Goal: Task Accomplishment & Management: Use online tool/utility

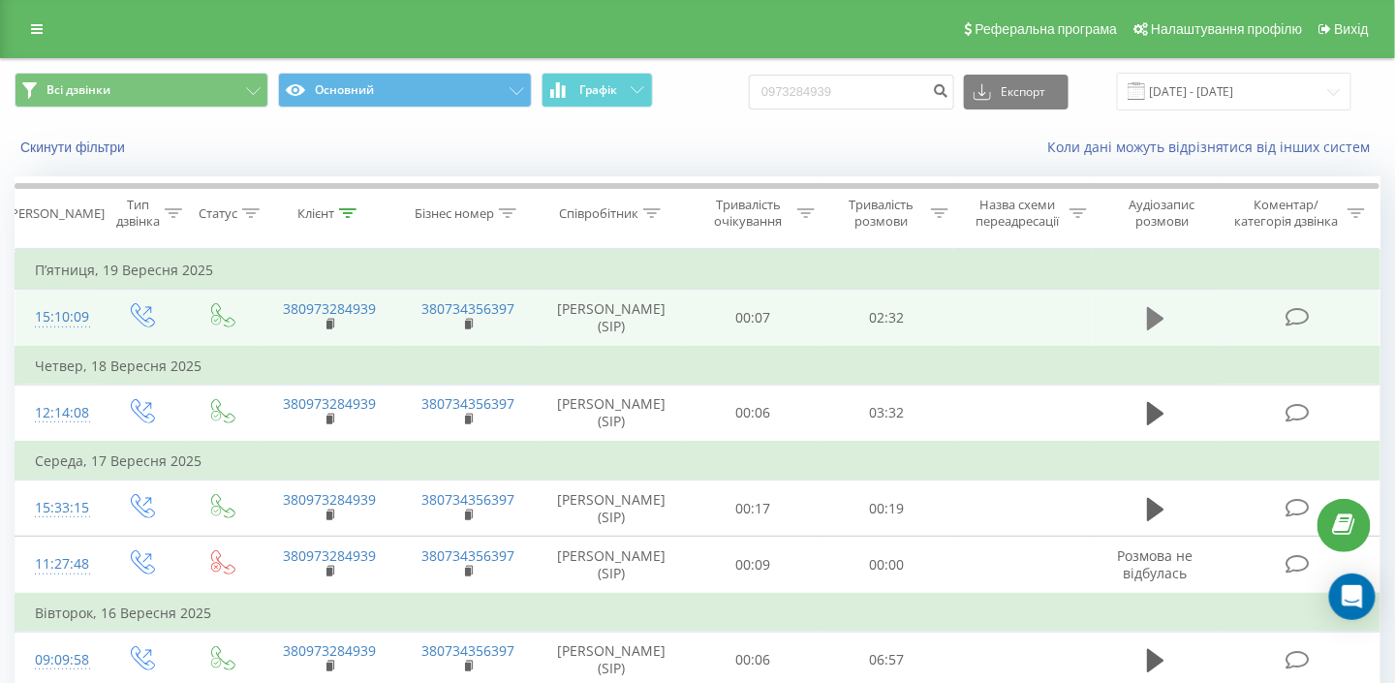
click at [1156, 313] on icon at bounding box center [1155, 318] width 17 height 23
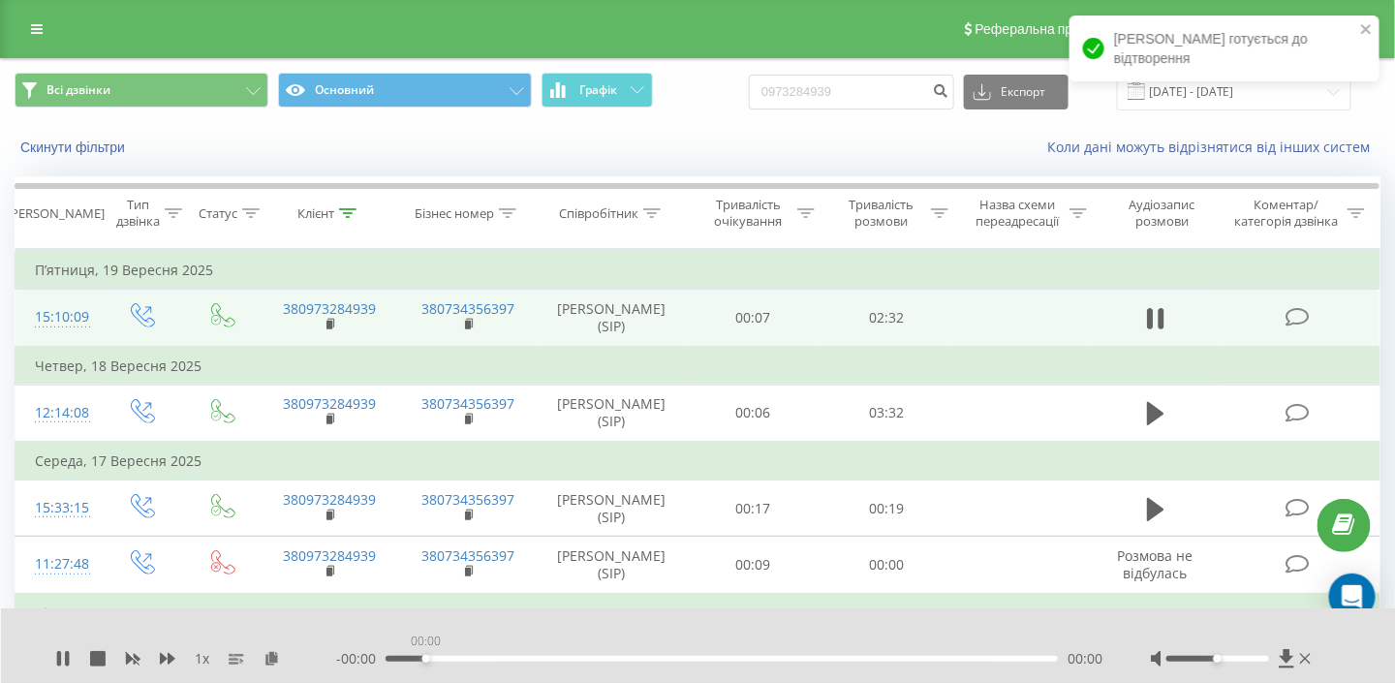
click at [423, 657] on div "00:00" at bounding box center [722, 659] width 672 height 6
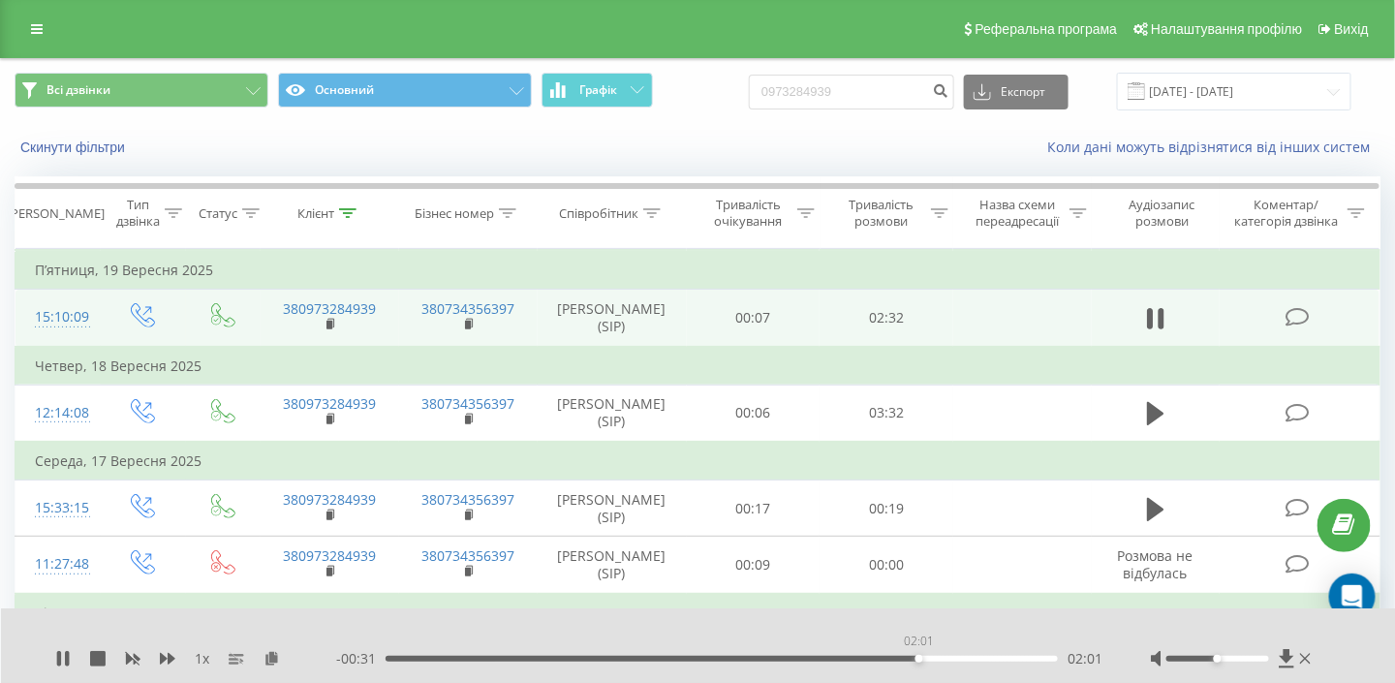
click at [918, 657] on div "02:01" at bounding box center [722, 659] width 672 height 6
click at [718, 671] on div "1 x 00:00 02:33 02:33" at bounding box center [698, 645] width 1395 height 75
click at [899, 87] on input "0973284939" at bounding box center [851, 92] width 205 height 35
type input "0"
paste input "+380 67 407 8005"
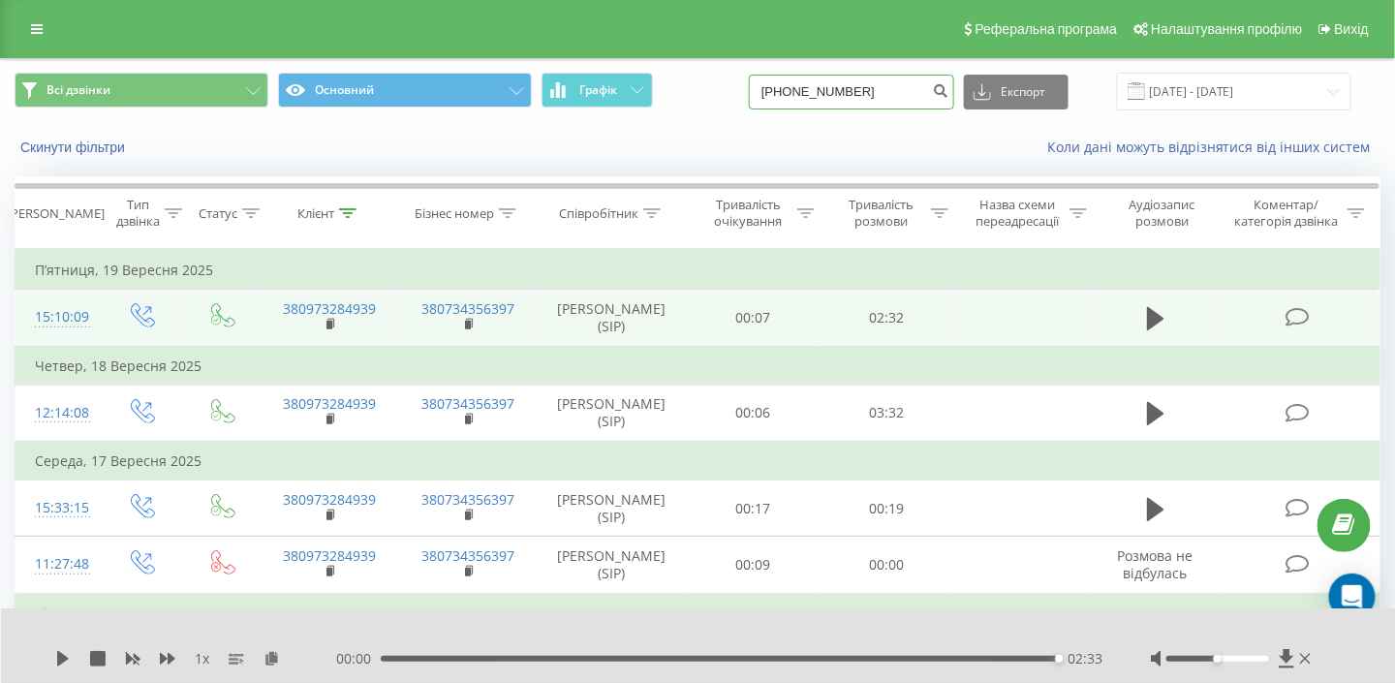
click at [814, 89] on input "+380 67 407 8005" at bounding box center [851, 92] width 205 height 35
type input "0 67 407 8005"
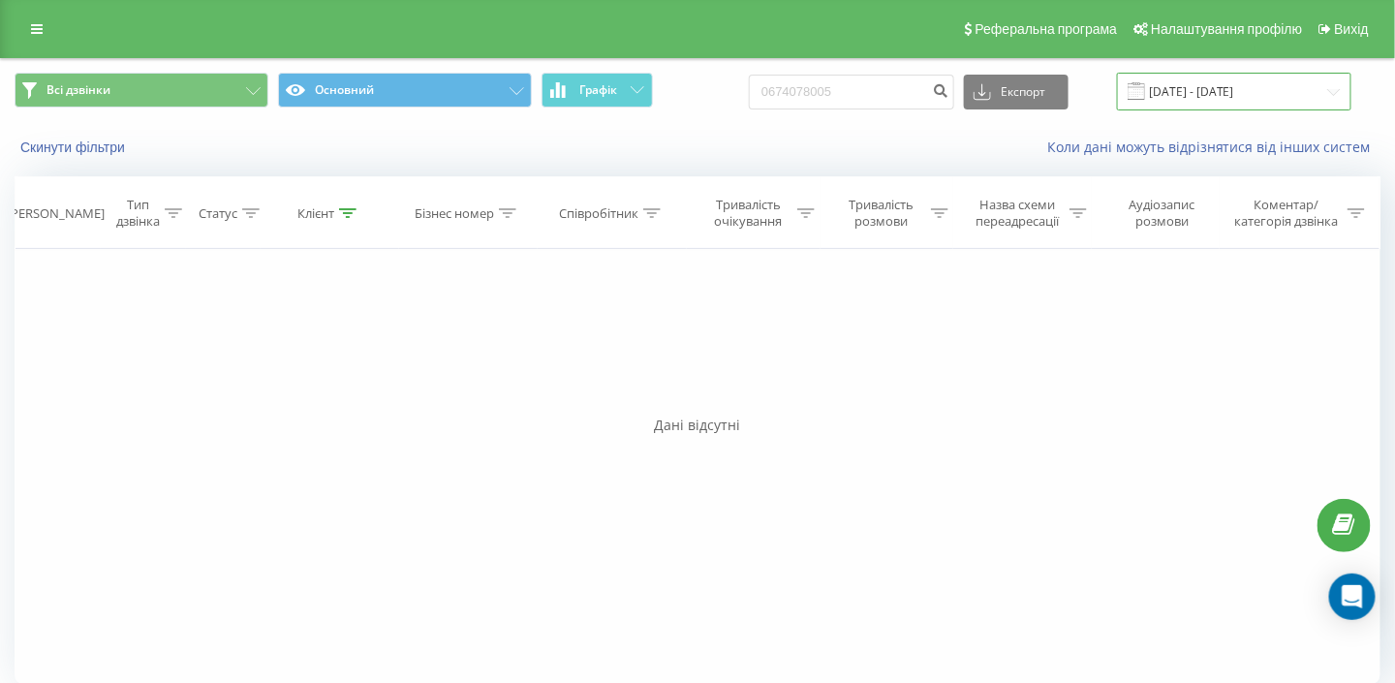
click at [1222, 87] on input "[DATE] - [DATE]" at bounding box center [1234, 92] width 234 height 38
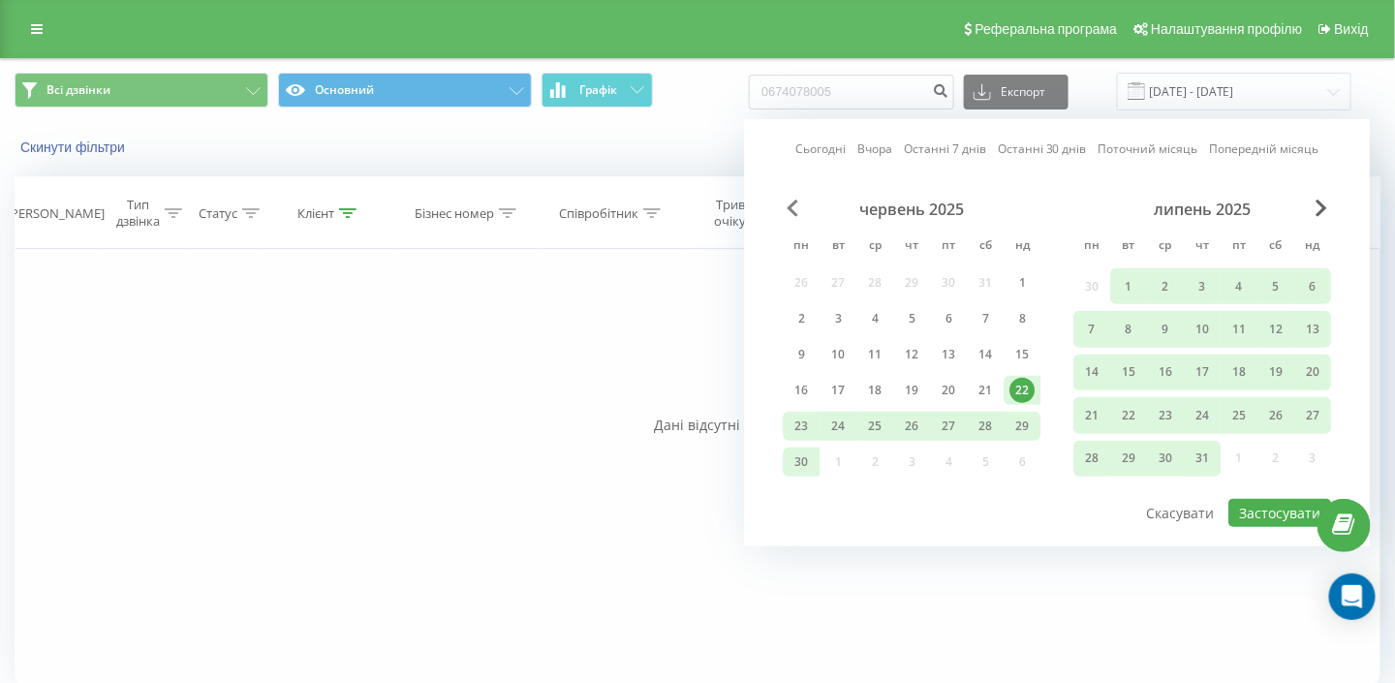
click at [795, 208] on span "Previous Month" at bounding box center [793, 208] width 12 height 17
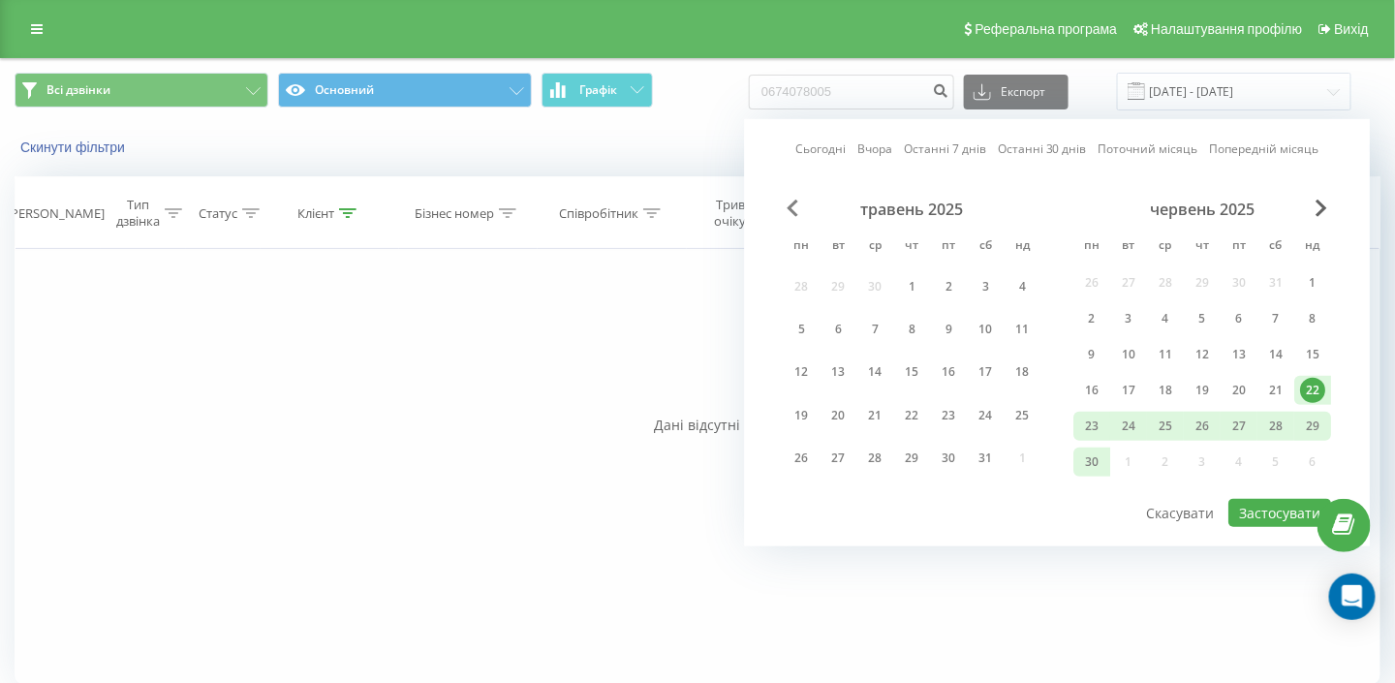
click at [797, 206] on span "Previous Month" at bounding box center [793, 208] width 12 height 17
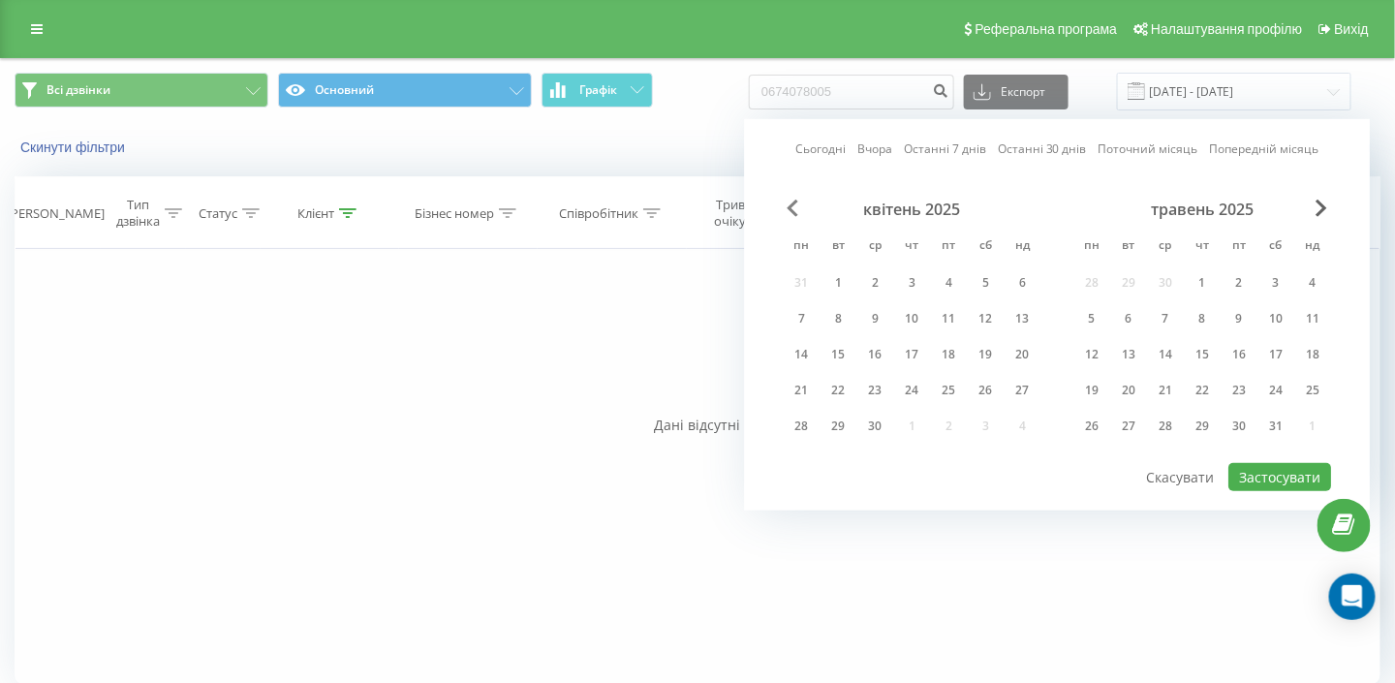
click at [798, 207] on span "Previous Month" at bounding box center [793, 208] width 12 height 17
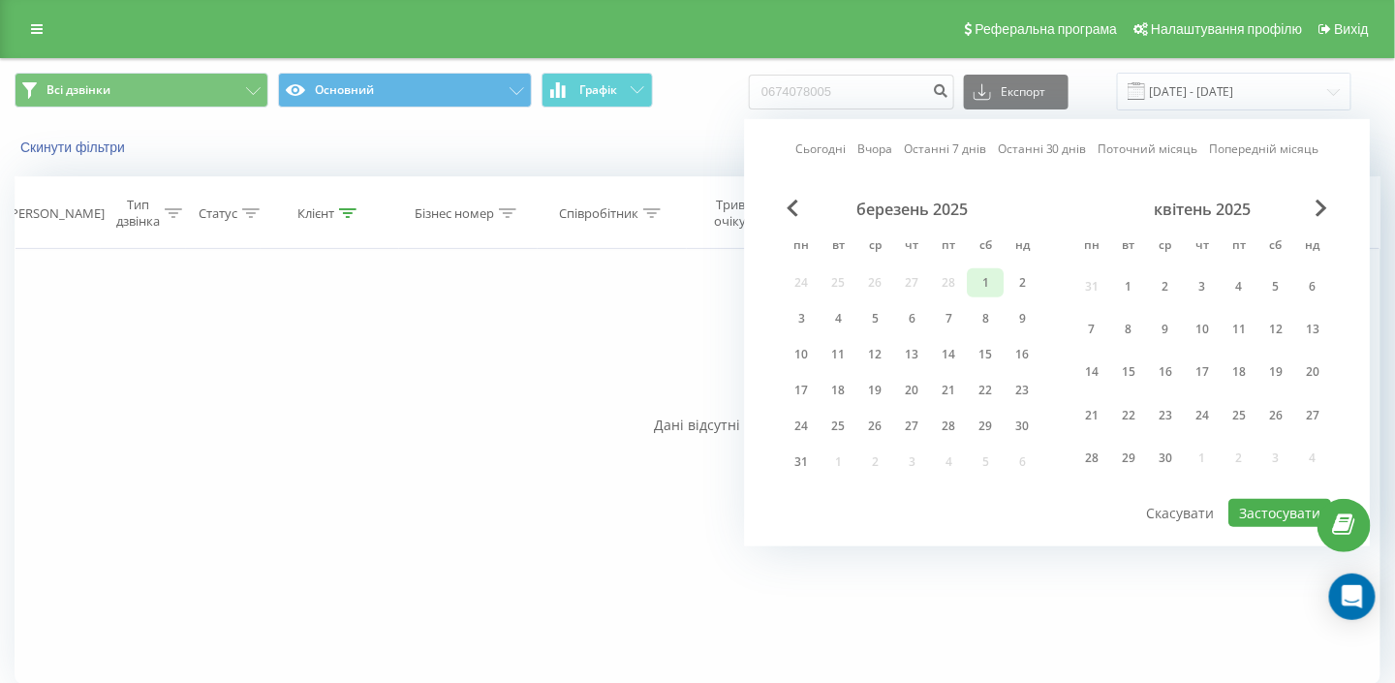
click at [989, 282] on div "1" at bounding box center [985, 282] width 25 height 25
click at [1318, 209] on span "Next Month" at bounding box center [1322, 208] width 12 height 17
click at [1318, 205] on span "Next Month" at bounding box center [1322, 208] width 12 height 17
click at [1318, 207] on span "Next Month" at bounding box center [1322, 208] width 12 height 17
click at [1323, 207] on span "Next Month" at bounding box center [1322, 208] width 12 height 17
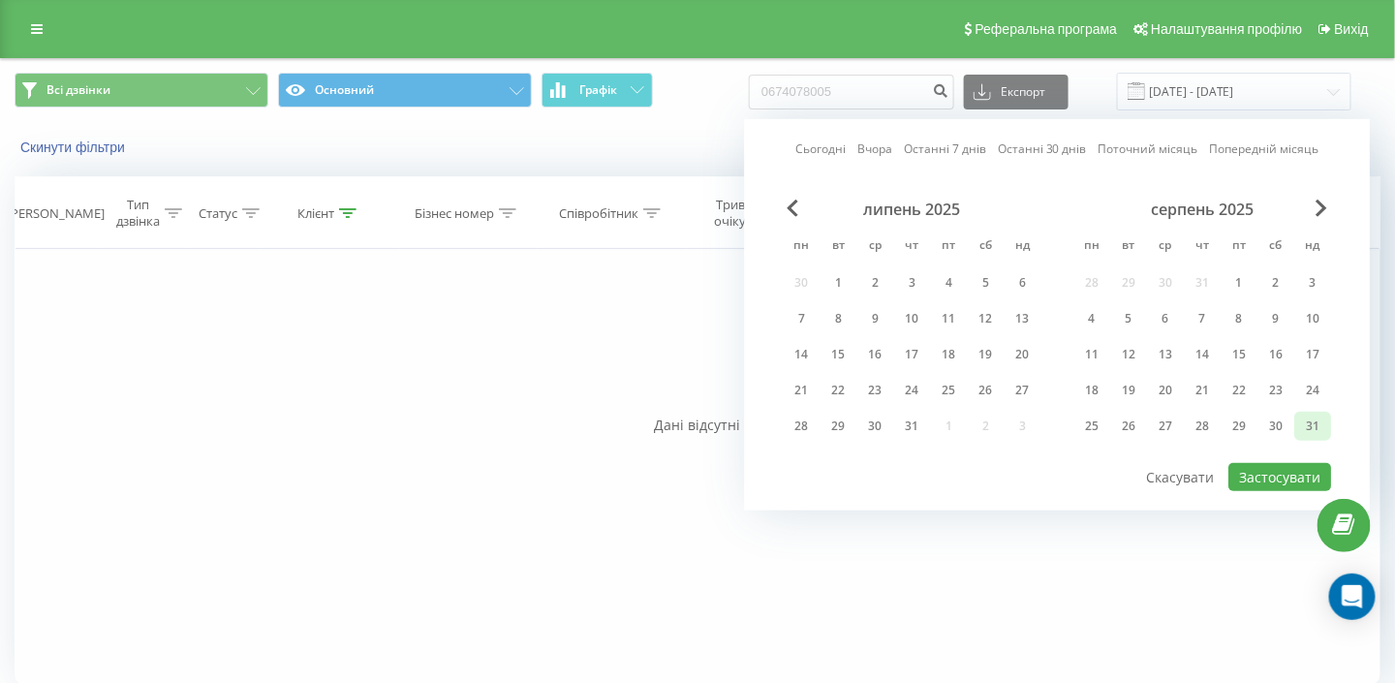
click at [1321, 421] on div "31" at bounding box center [1312, 426] width 25 height 25
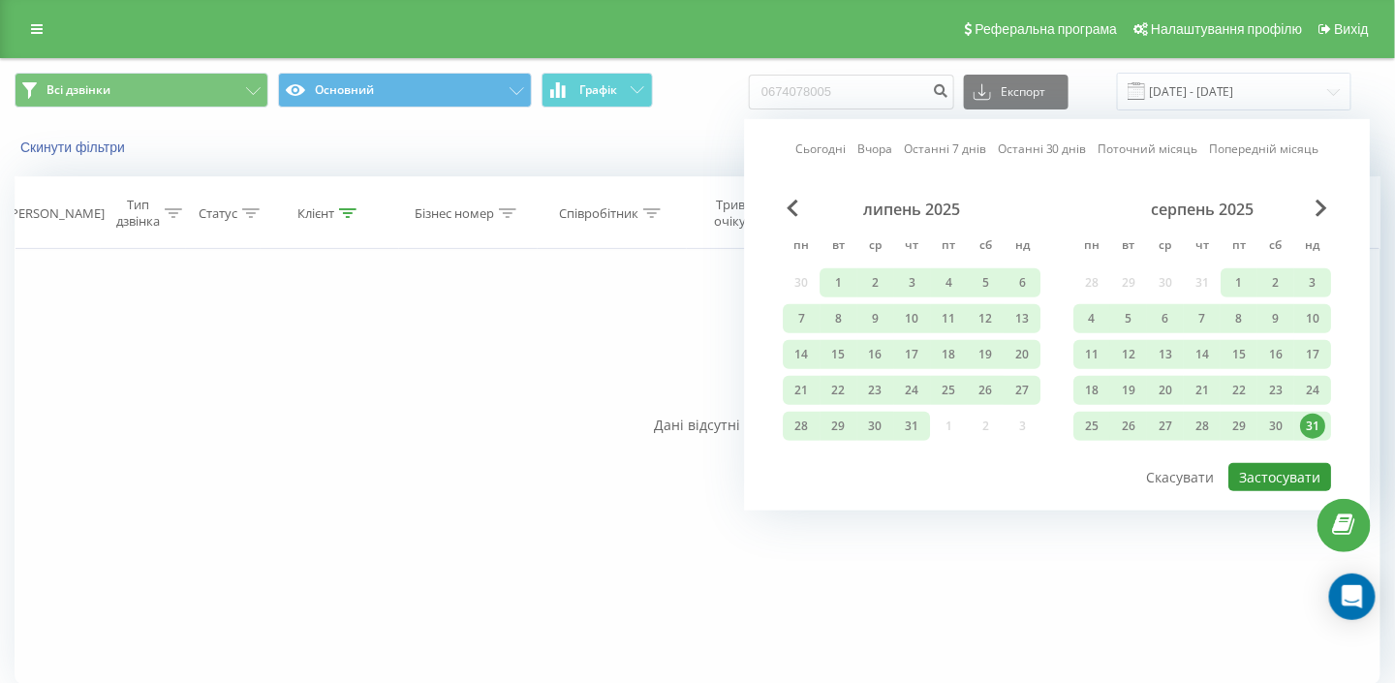
click at [1304, 482] on button "Застосувати" at bounding box center [1279, 477] width 103 height 28
type input "01.03.2025 - 31.08.2025"
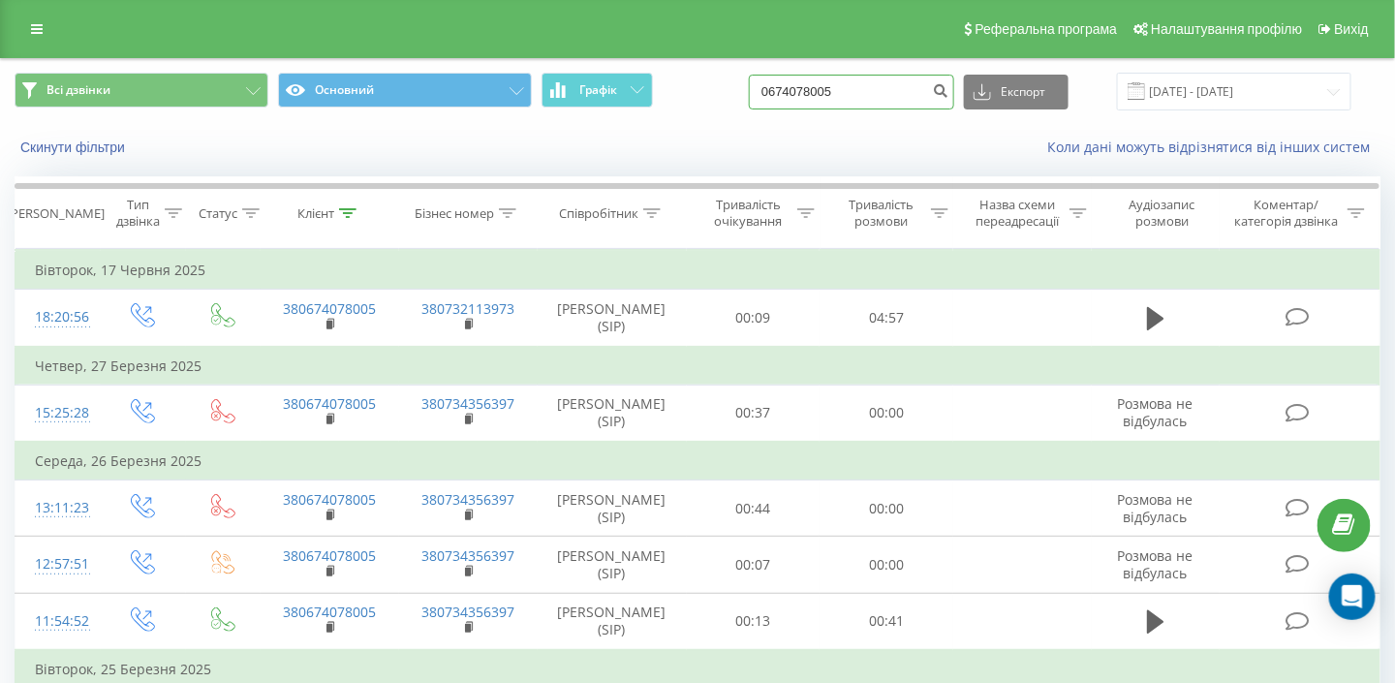
click at [904, 85] on input "0674078005" at bounding box center [851, 92] width 205 height 35
type input "0"
paste input "0 99 009 2757"
type input "0 99 009 2757"
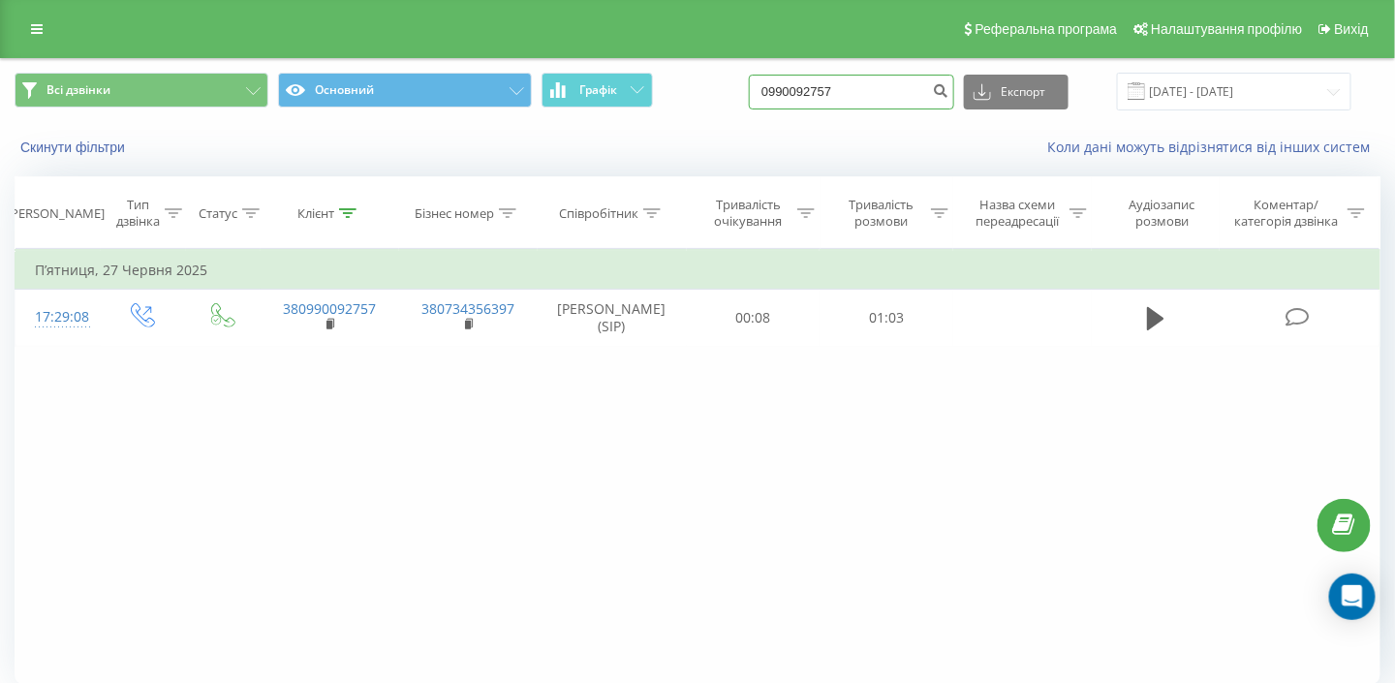
click at [873, 95] on input "0990092757" at bounding box center [851, 92] width 205 height 35
type input "0"
paste input "0 97 248 7507"
type input "0 97 248 7507"
